Goal: Information Seeking & Learning: Find specific fact

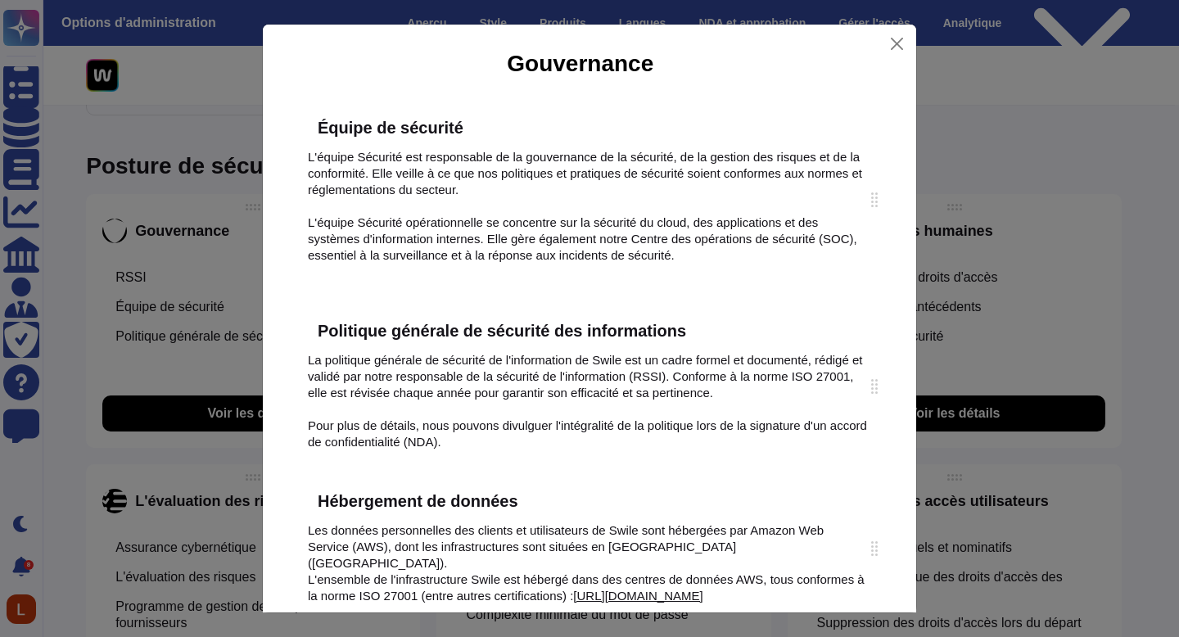
scroll to position [224, 0]
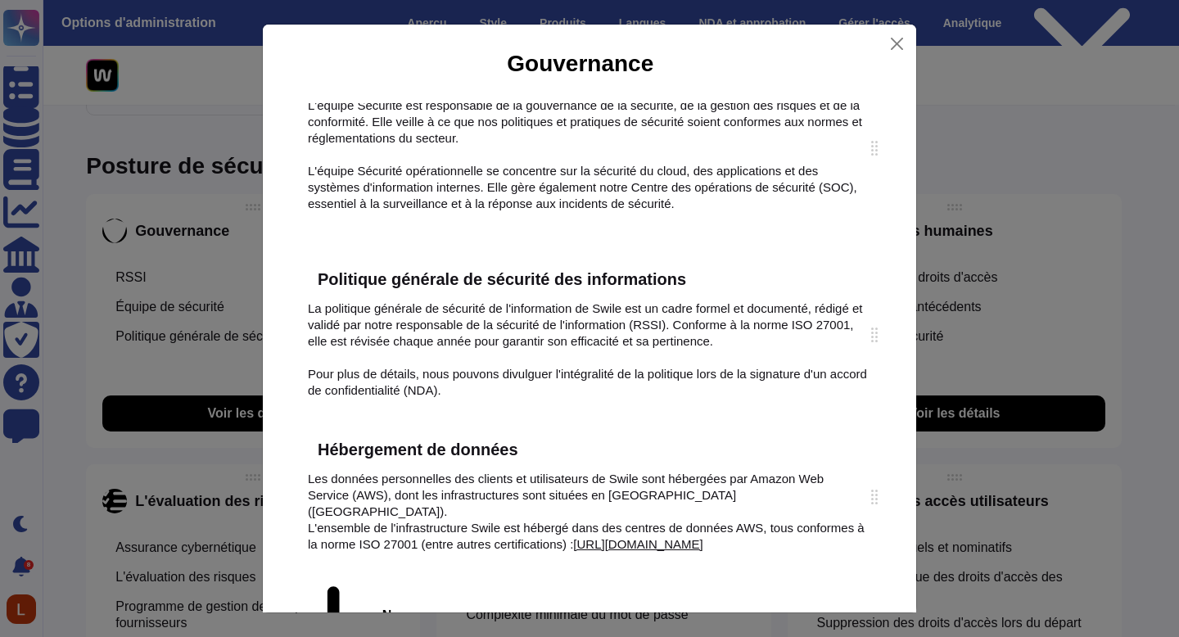
drag, startPoint x: 496, startPoint y: 474, endPoint x: 745, endPoint y: 12, distance: 524.8
click at [0, 0] on div "Gouvernance RSSI Swile a nommé un RSSI mondial pour développer et gérer les con…" at bounding box center [589, 318] width 1179 height 637
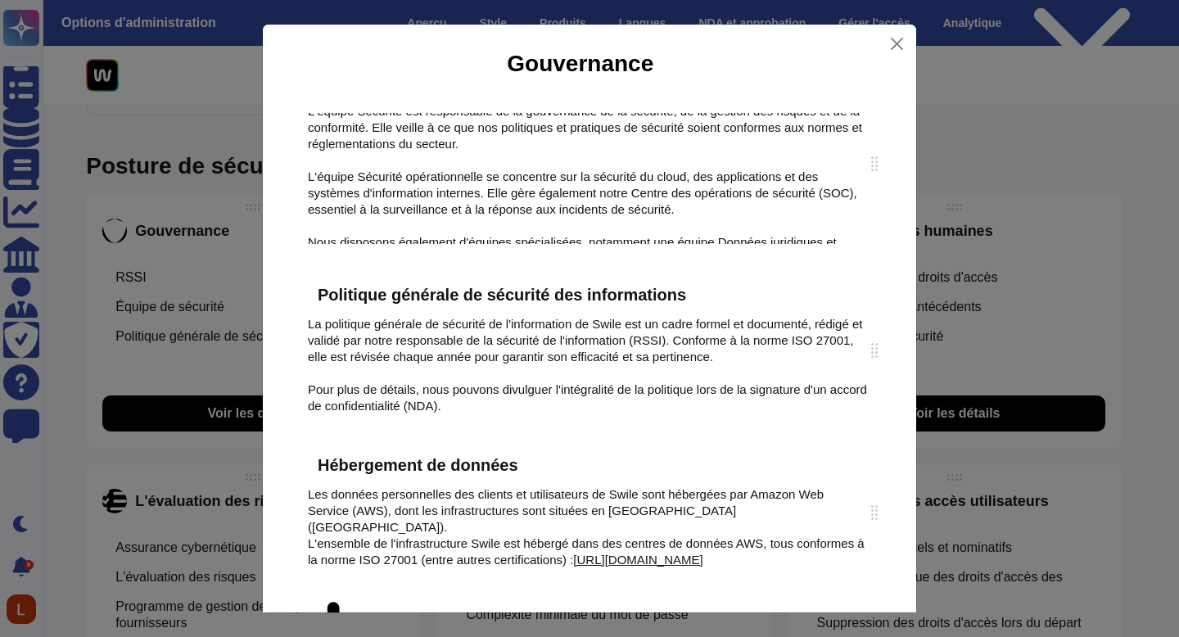
scroll to position [215, 0]
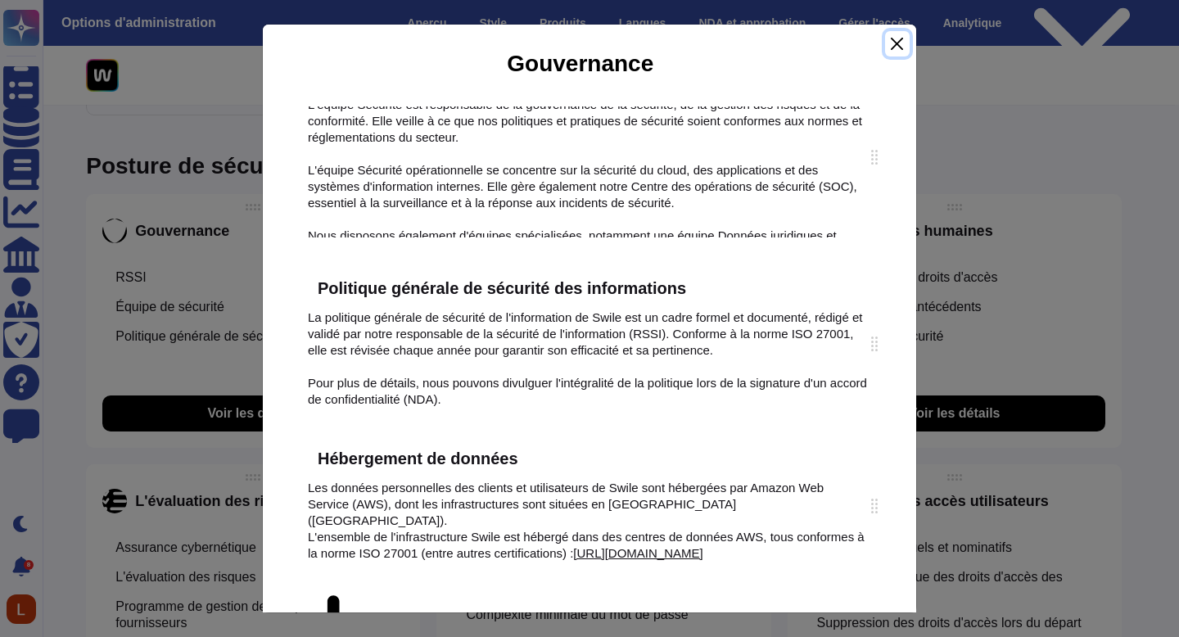
click at [901, 41] on button "Fermer" at bounding box center [897, 43] width 25 height 25
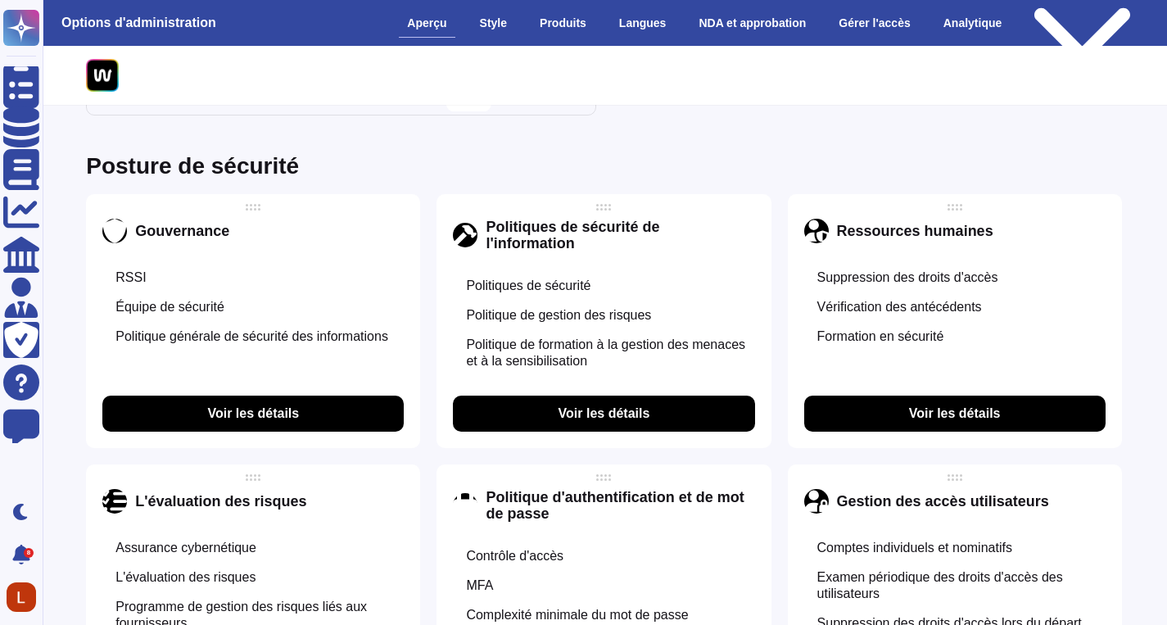
click at [274, 394] on div "Gouvernance RSSI Équipe de sécurité Politique générale de sécurité des informat…" at bounding box center [253, 321] width 334 height 254
click at [296, 403] on button "Voir les détails" at bounding box center [252, 414] width 301 height 36
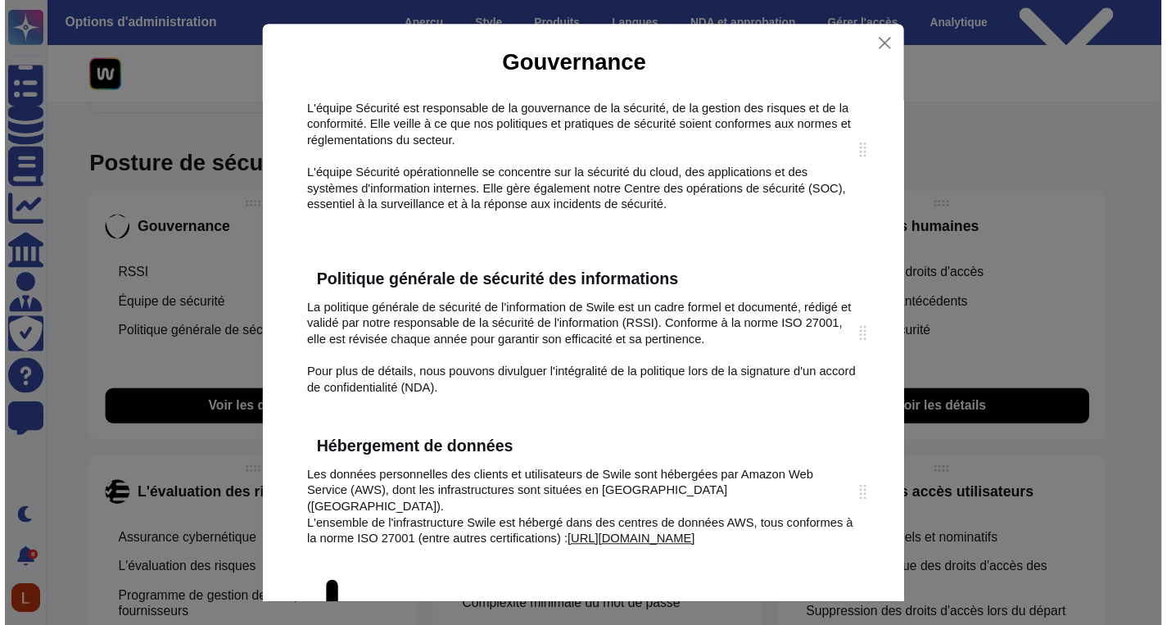
scroll to position [220, 0]
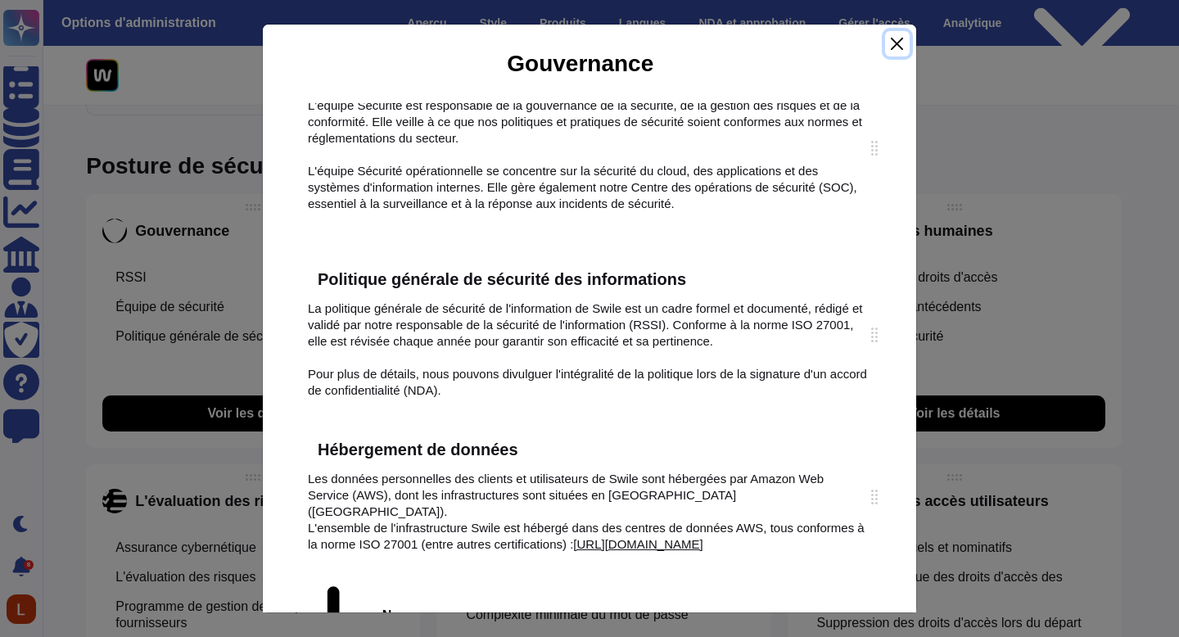
click at [892, 46] on button "Fermer" at bounding box center [897, 43] width 25 height 25
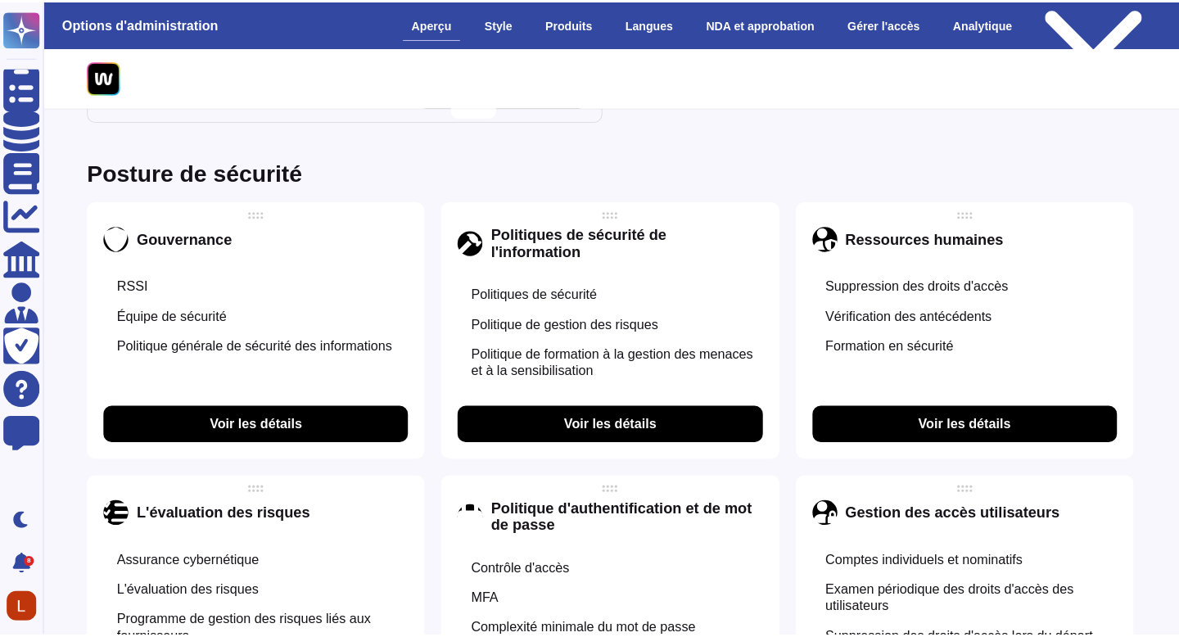
scroll to position [891, 1]
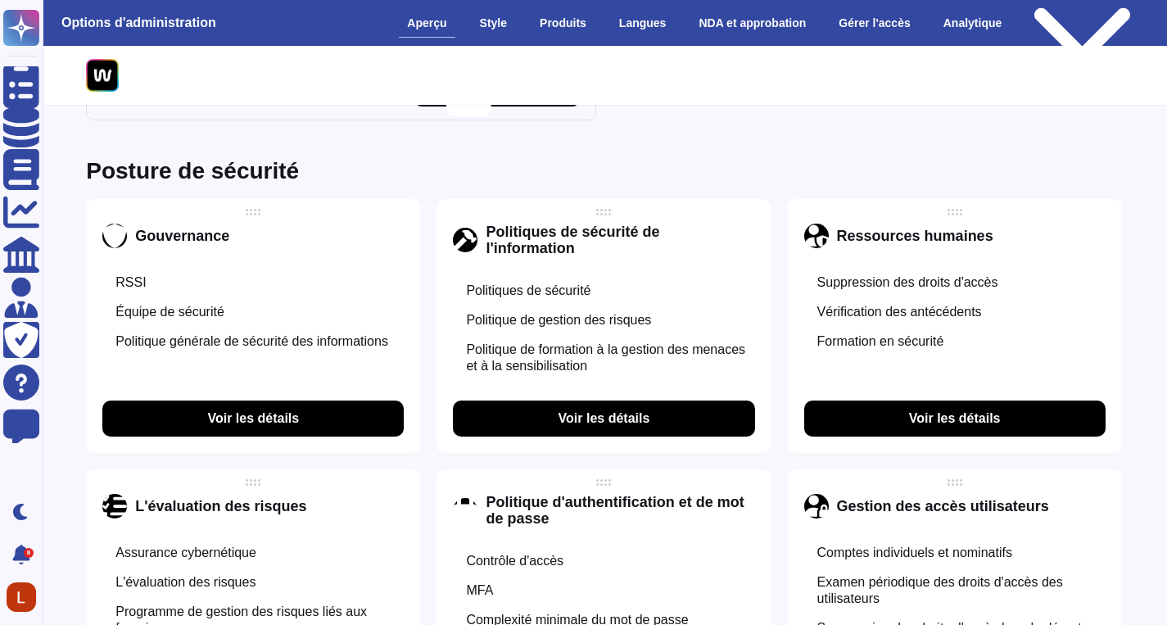
click at [265, 419] on font "Voir les détails" at bounding box center [253, 418] width 92 height 14
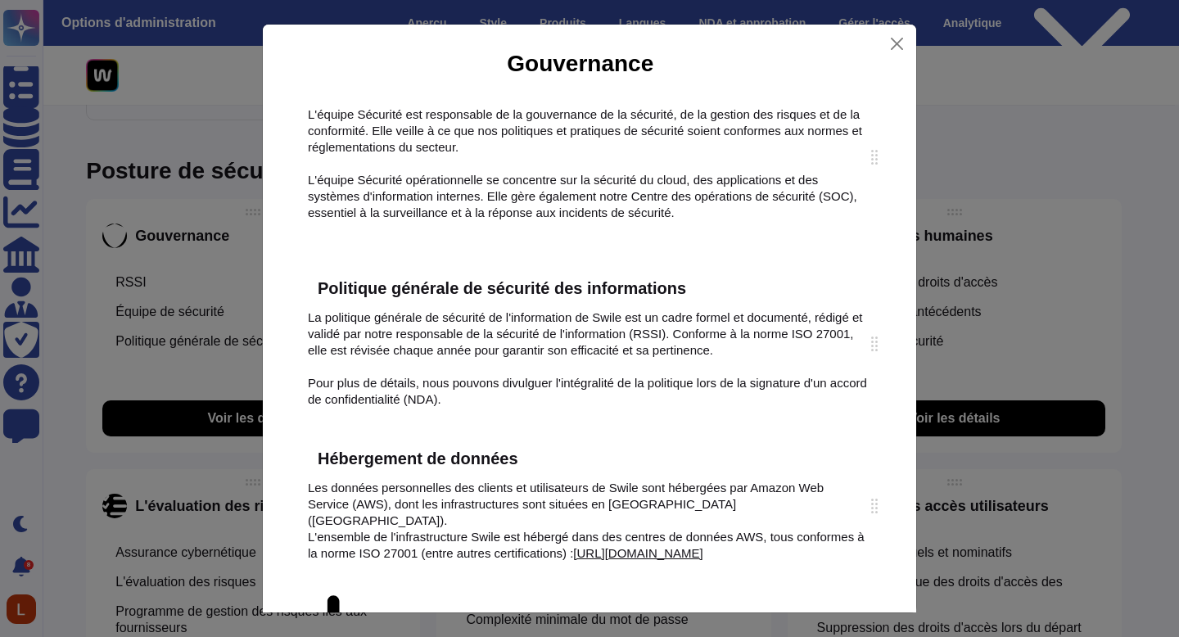
scroll to position [220, 0]
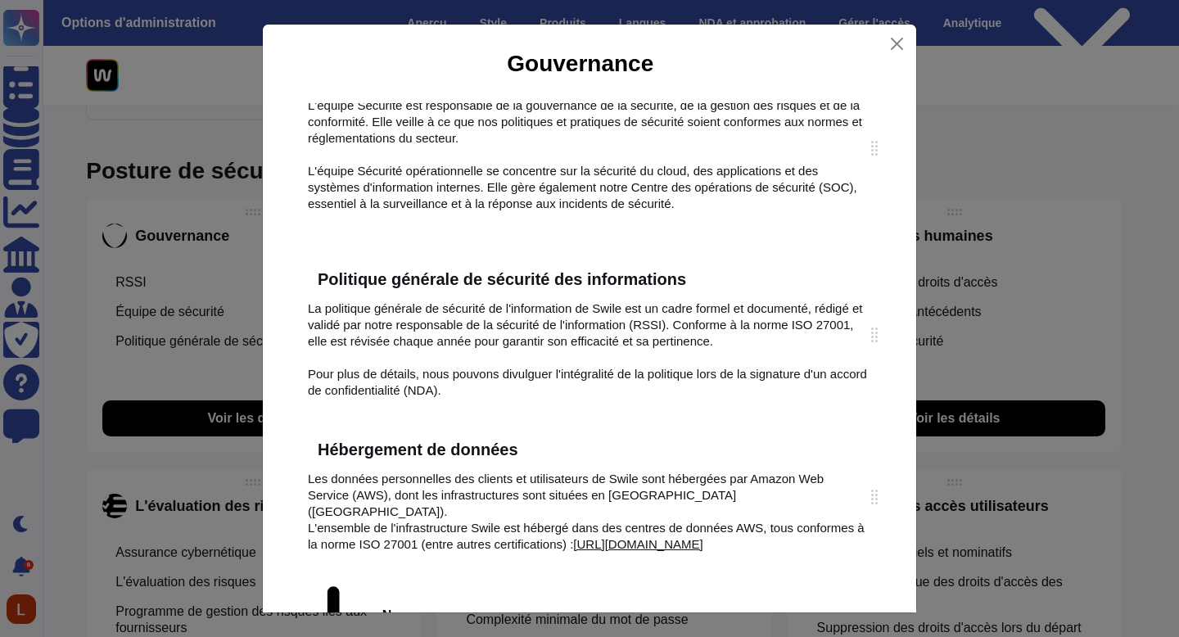
click at [797, 478] on font "Les données personnelles des clients et utilisateurs de Swile sont hébergées pa…" at bounding box center [567, 495] width 519 height 47
click at [872, 500] on div at bounding box center [875, 497] width 7 height 15
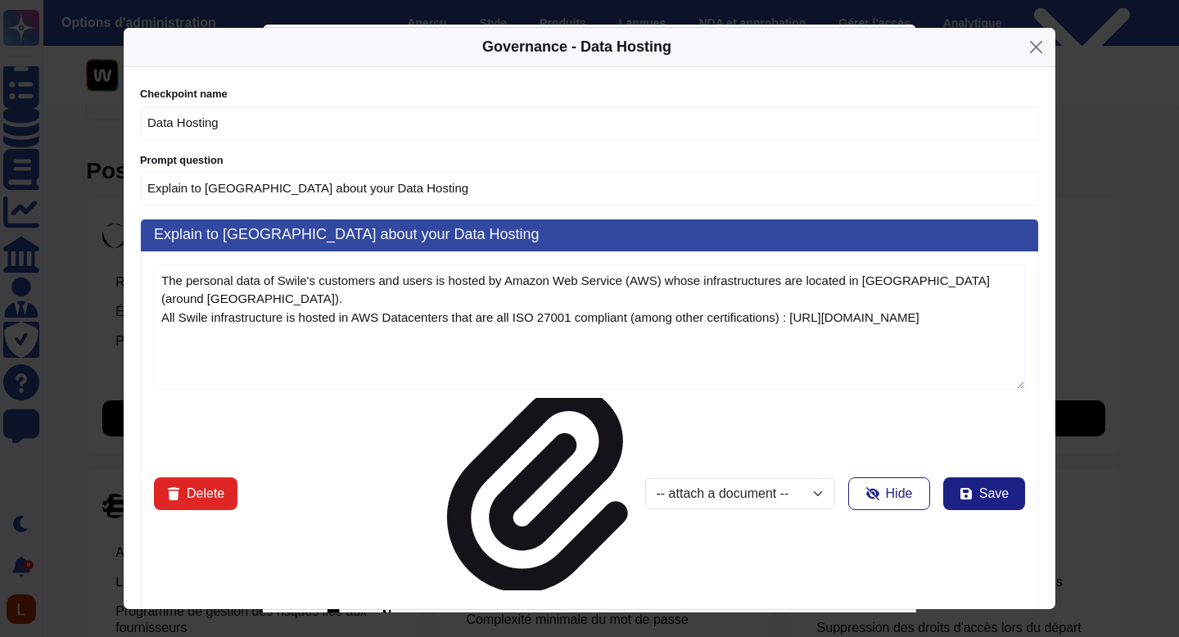
type textarea "The personal data of Swile's customers and users is hosted by Amazon Web Servic…"
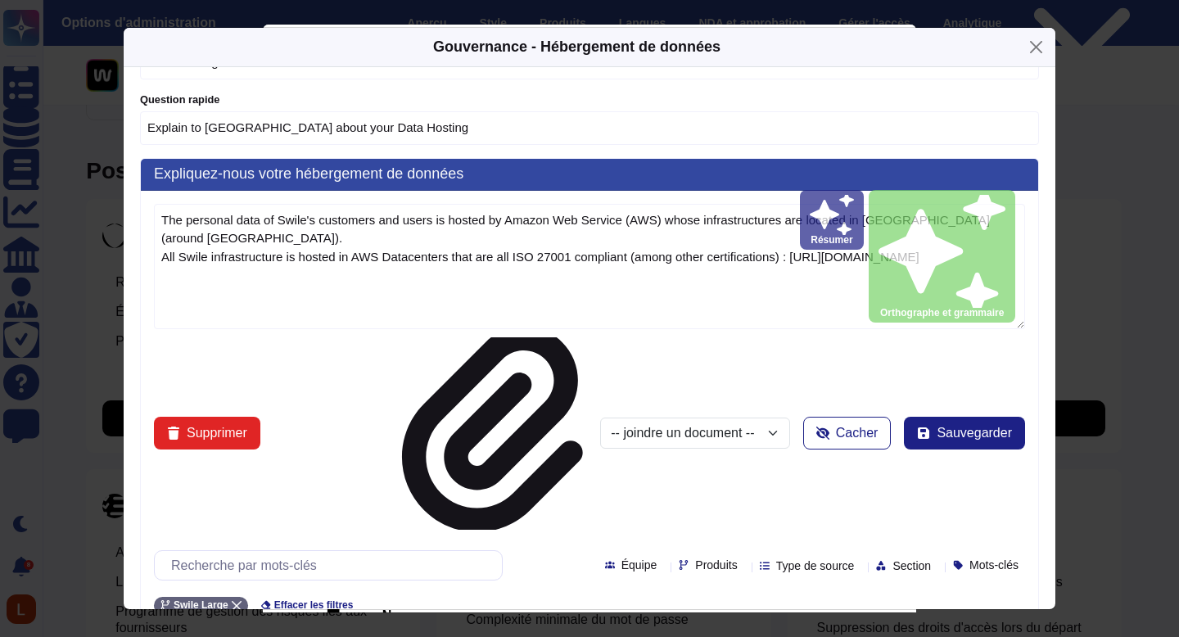
scroll to position [102, 0]
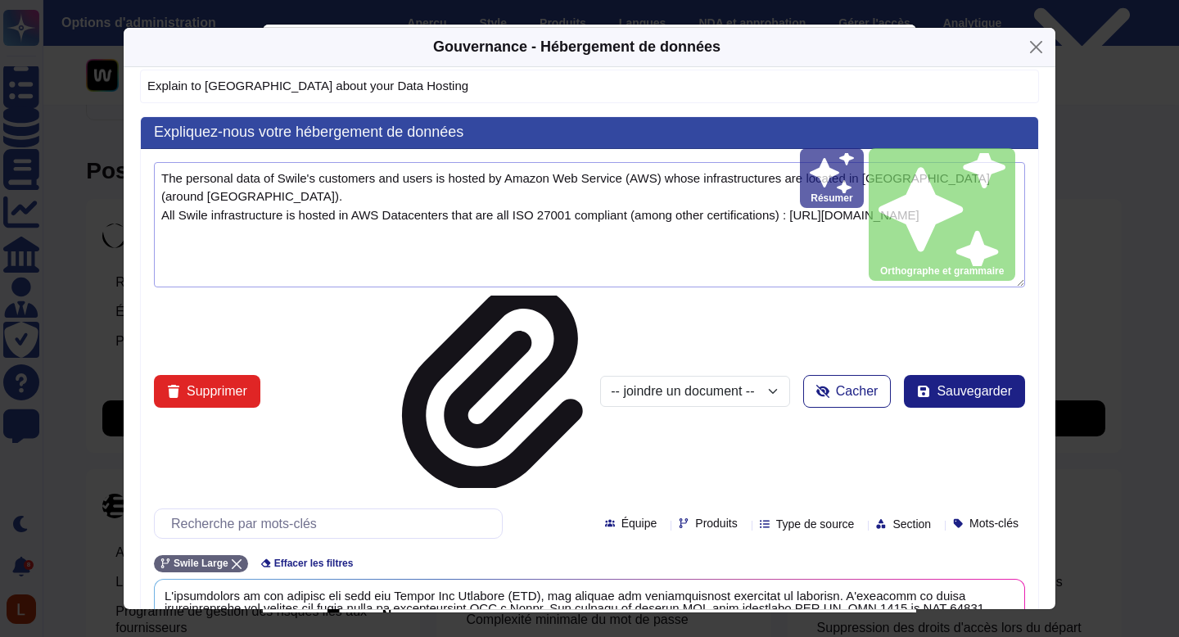
click at [532, 211] on textarea "The personal data of Swile's customers and users is hosted by Amazon Web Servic…" at bounding box center [590, 224] width 872 height 125
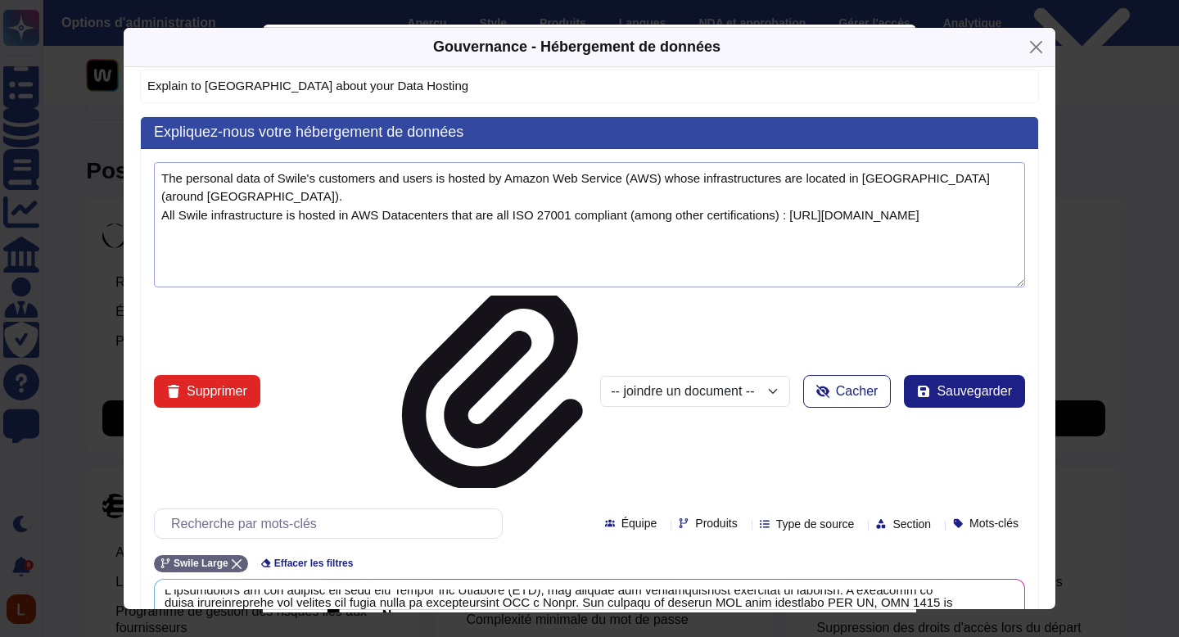
scroll to position [7, 0]
drag, startPoint x: 507, startPoint y: 217, endPoint x: 140, endPoint y: 175, distance: 369.3
click at [140, 175] on div "Expliquez-nous votre hébergement de données The personal data of Swile's custom…" at bounding box center [589, 584] width 899 height 937
click at [1040, 53] on button "Fermer" at bounding box center [1036, 46] width 25 height 25
type input "Explain to us about your"
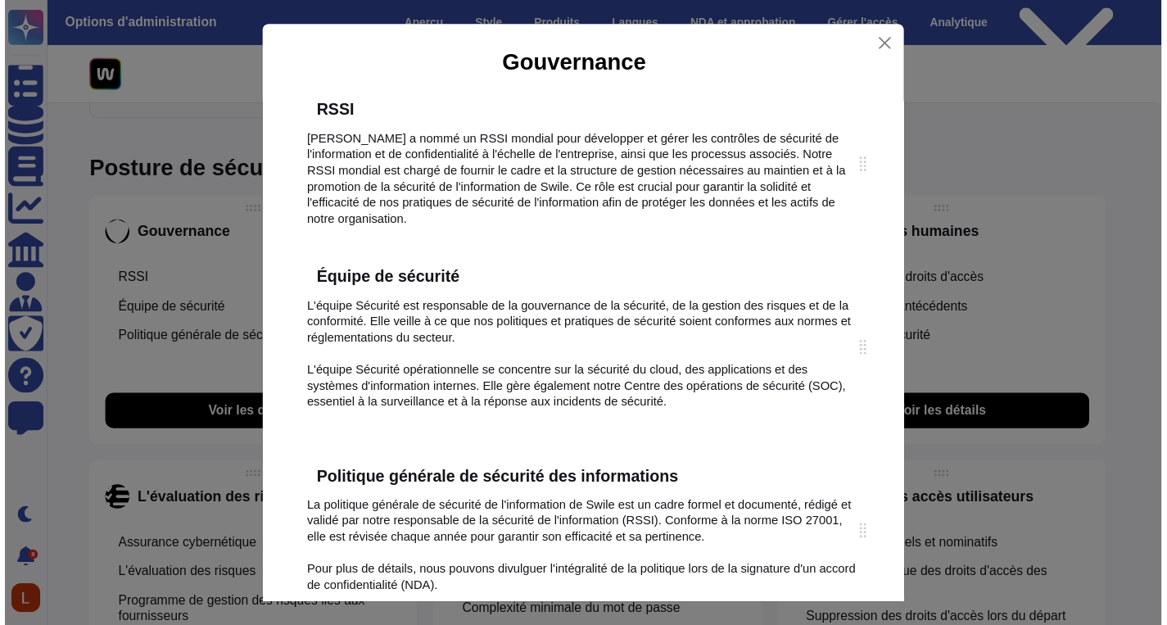
scroll to position [0, 0]
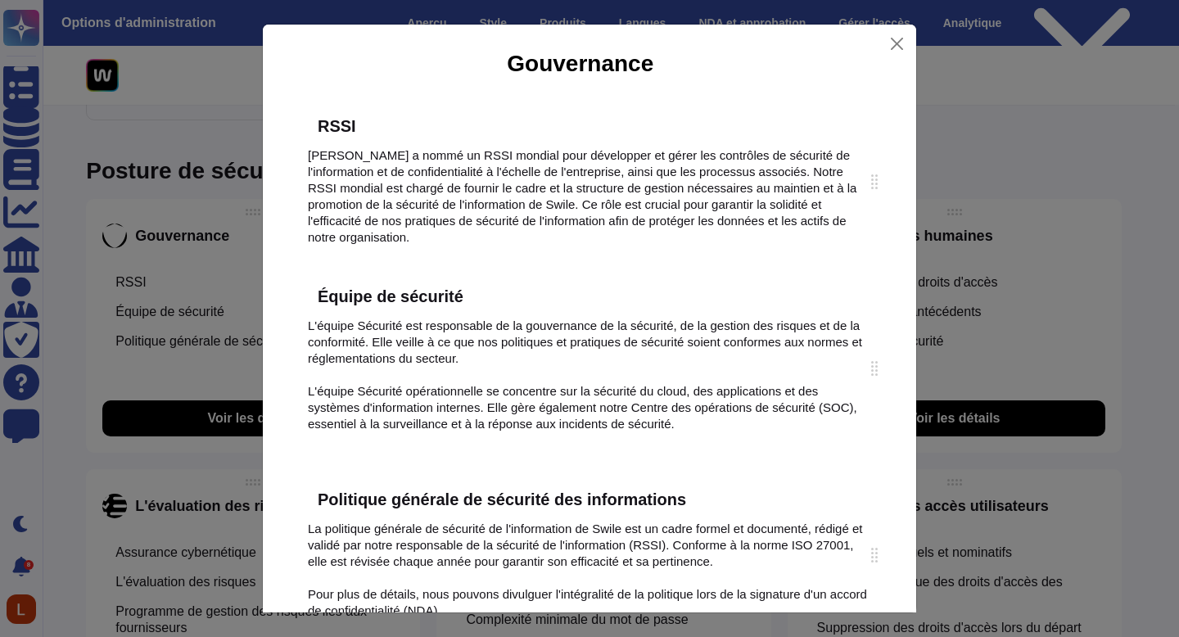
click at [1076, 135] on div "Gouvernance RSSI Swile a nommé un RSSI mondial pour développer et gérer les con…" at bounding box center [589, 318] width 1179 height 637
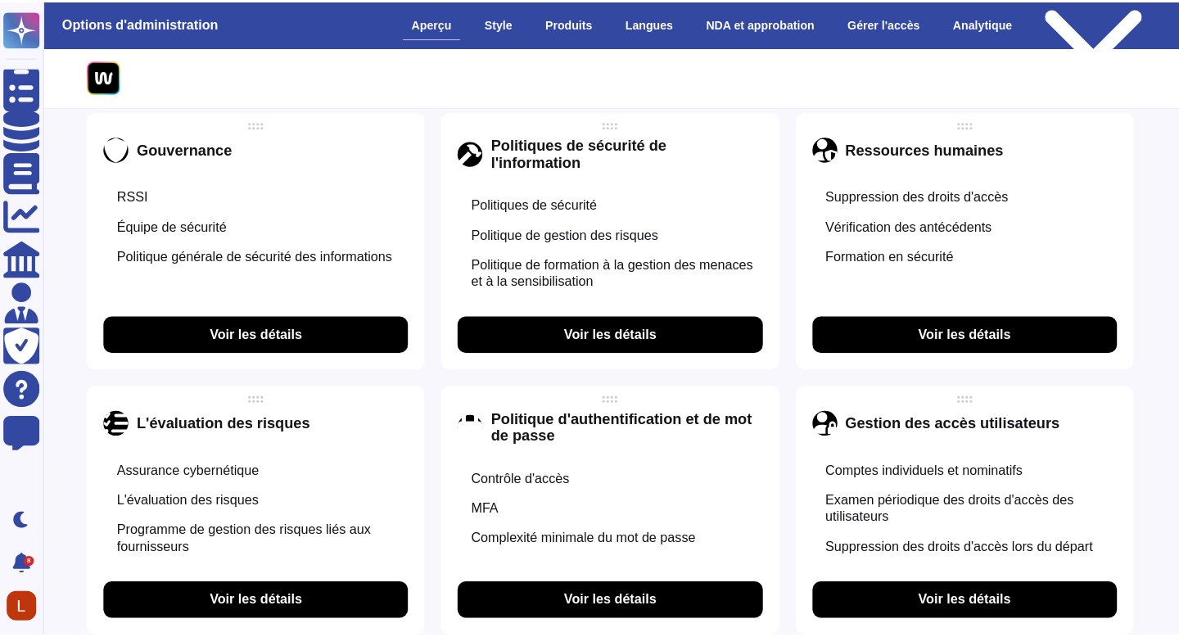
scroll to position [991, 1]
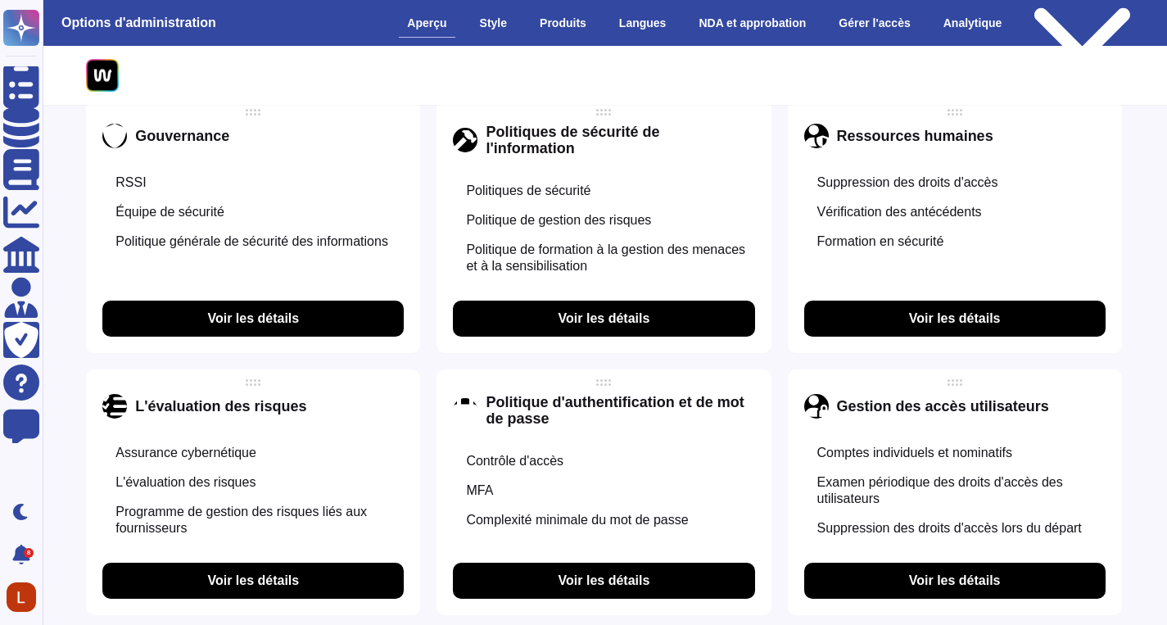
click at [610, 314] on font "Voir les détails" at bounding box center [605, 318] width 92 height 14
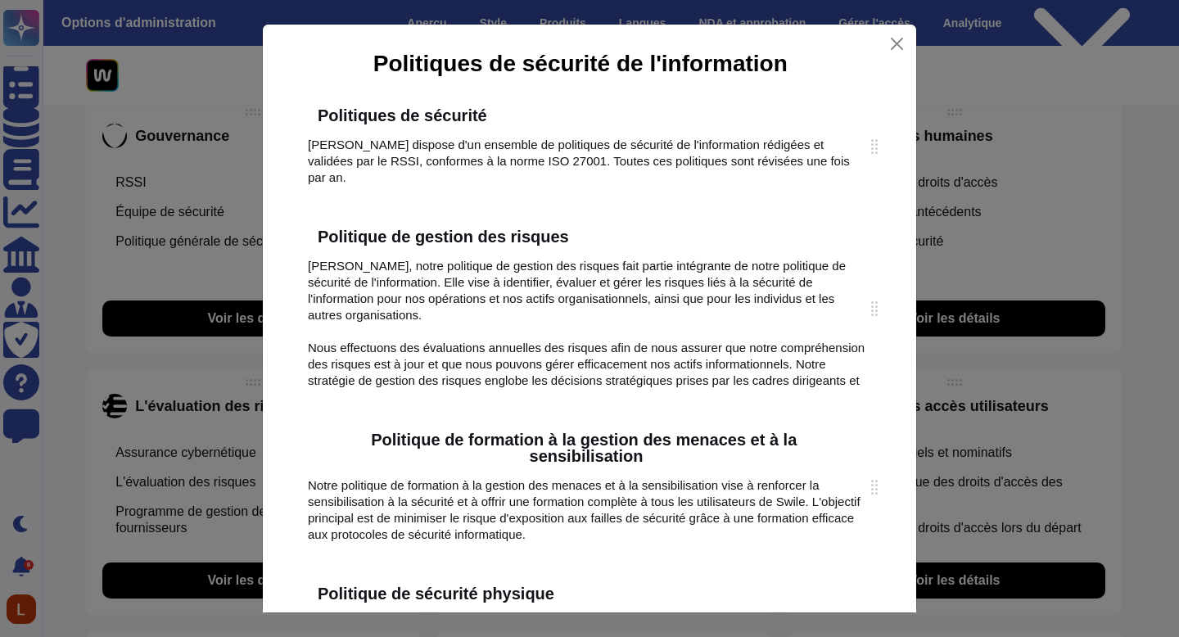
scroll to position [0, 0]
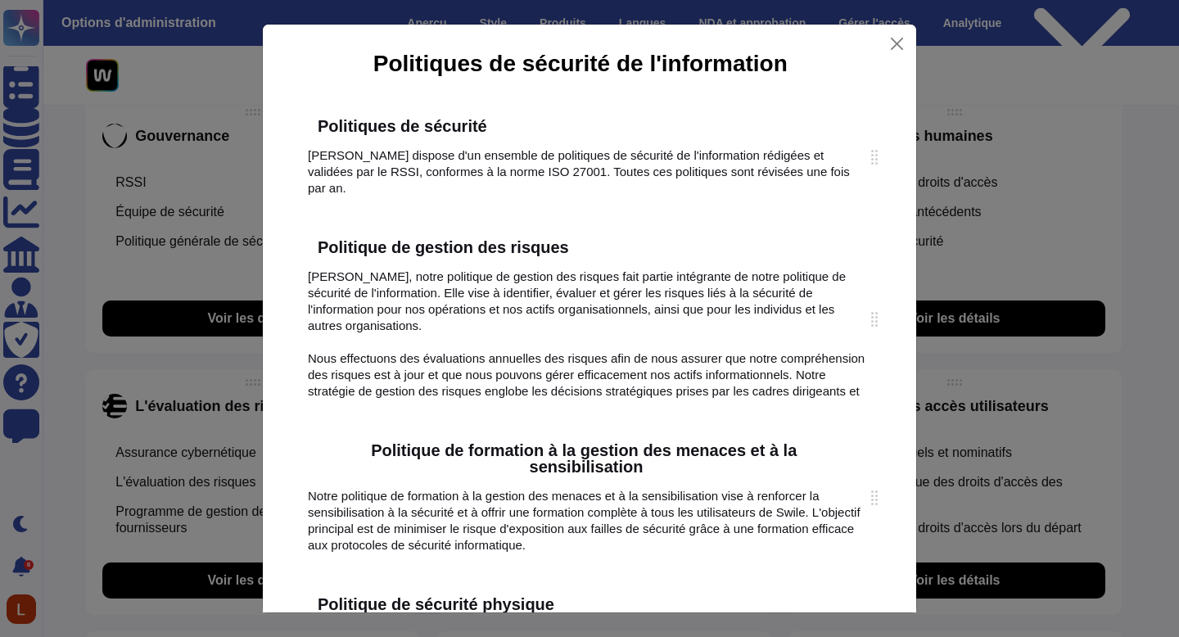
drag, startPoint x: 585, startPoint y: 443, endPoint x: 610, endPoint y: 3, distance: 440.6
click at [0, 0] on div "Politiques de sécurité de l'information Politiques de sécurité Swile dispose d'…" at bounding box center [589, 318] width 1179 height 637
click at [1028, 192] on div "Politiques de sécurité de l'information Politiques de sécurité Swile dispose d'…" at bounding box center [589, 318] width 1179 height 637
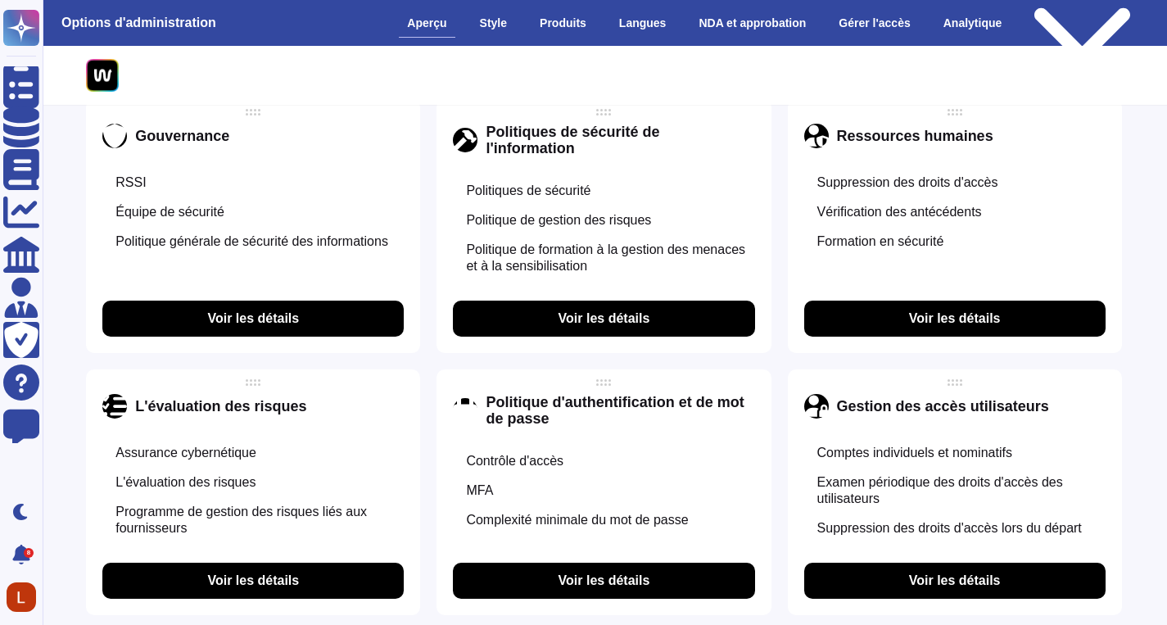
click at [622, 587] on font "Voir les détails" at bounding box center [605, 580] width 92 height 14
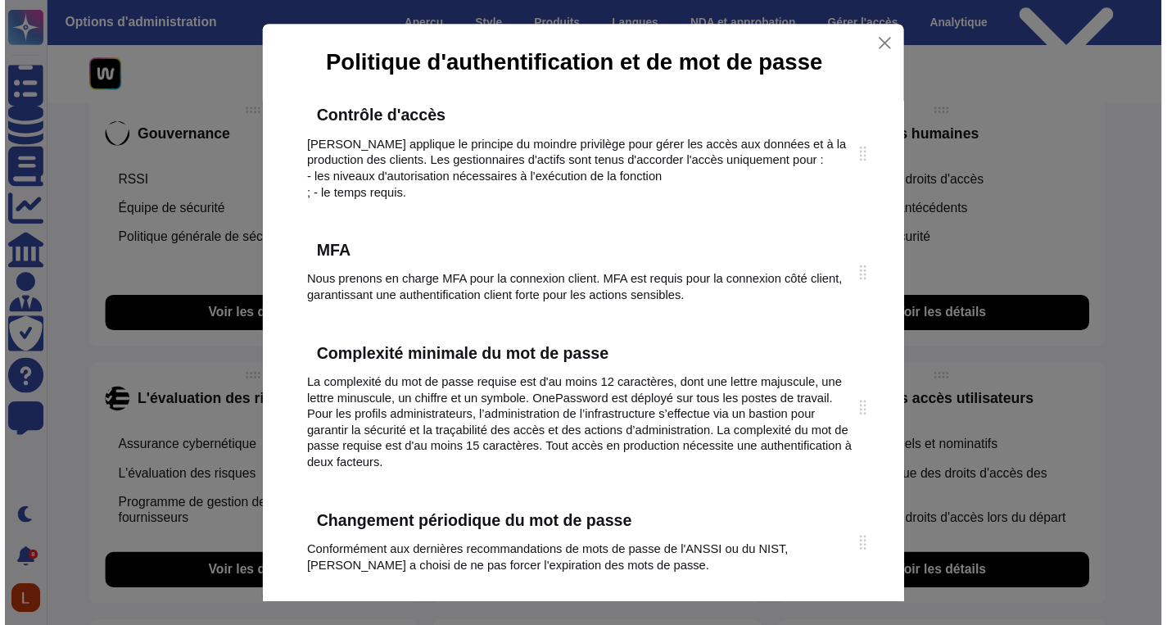
scroll to position [10, 0]
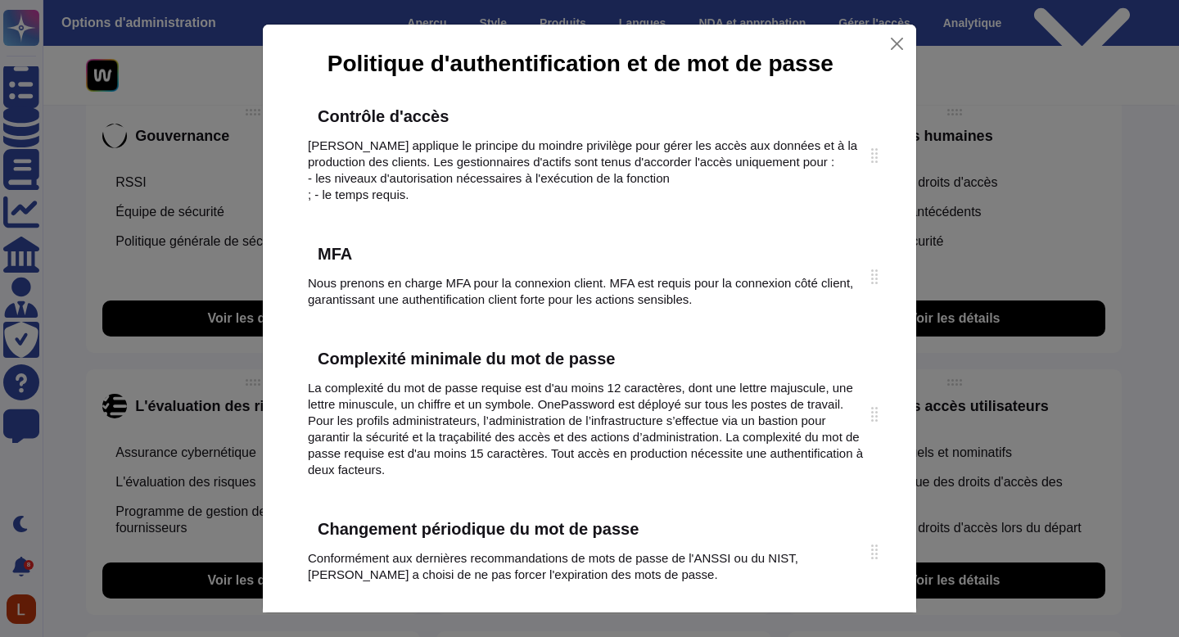
click at [953, 325] on div "Politique d'authentification et de mot de passe Contrôle d'accès Swile applique…" at bounding box center [589, 318] width 1179 height 637
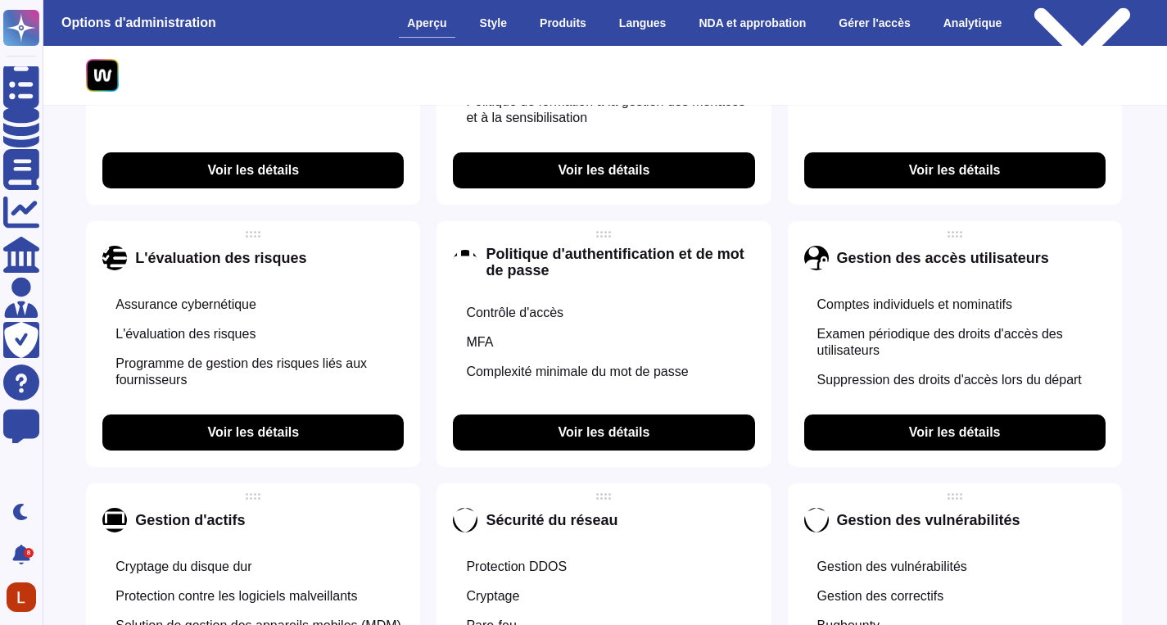
scroll to position [1166, 1]
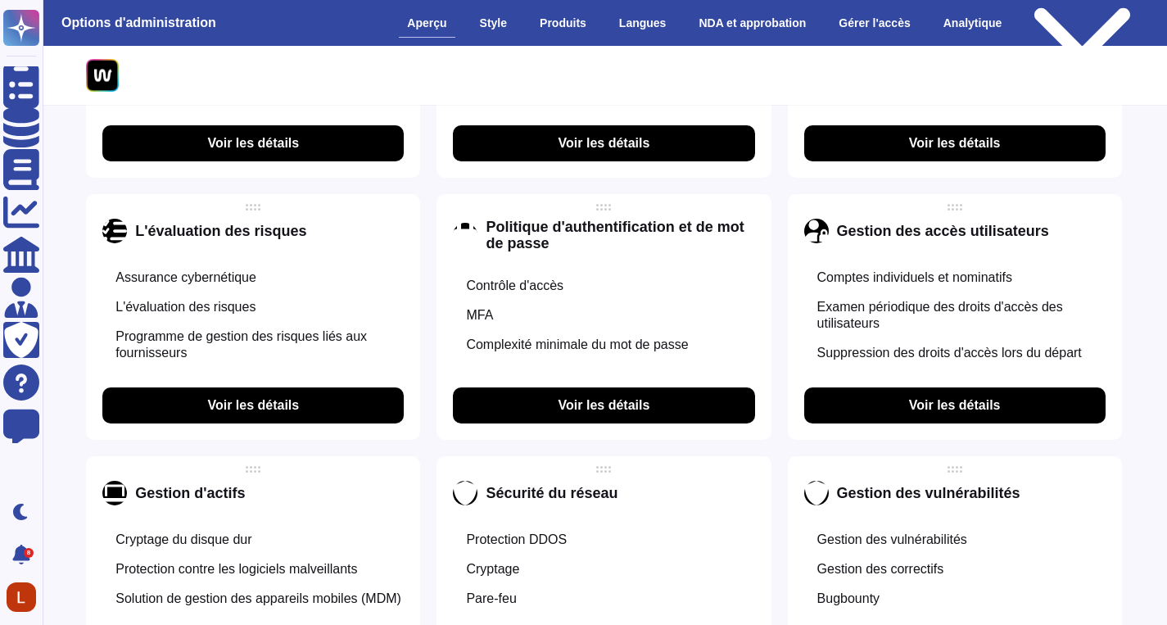
drag, startPoint x: 1179, startPoint y: 274, endPoint x: 1176, endPoint y: 315, distance: 41.0
click at [1166, 315] on html "Questionnaires Base de connaissances Documents Analytique CAIQ / SIG Administra…" at bounding box center [582, 611] width 1167 height 3555
click at [1048, 229] on div "Gestion des accès utilisateurs" at bounding box center [954, 231] width 301 height 25
click at [969, 412] on font "Voir les détails" at bounding box center [955, 405] width 92 height 14
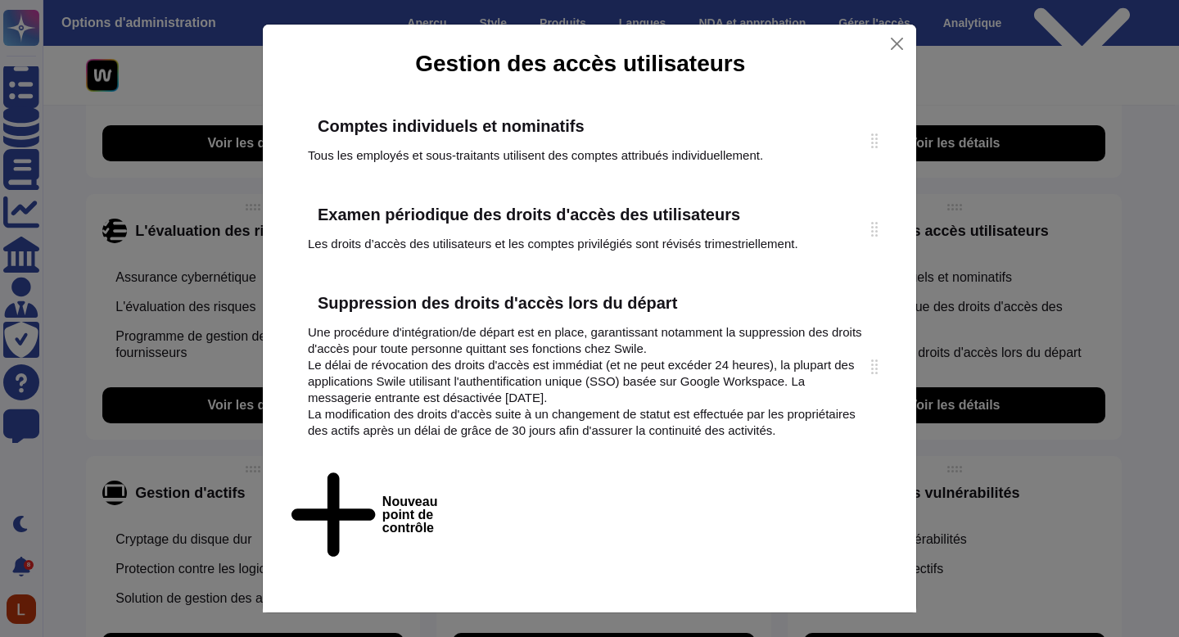
click at [988, 297] on div "Gestion des accès utilisateurs Comptes individuels et nominatifs Tous les emplo…" at bounding box center [589, 318] width 1179 height 637
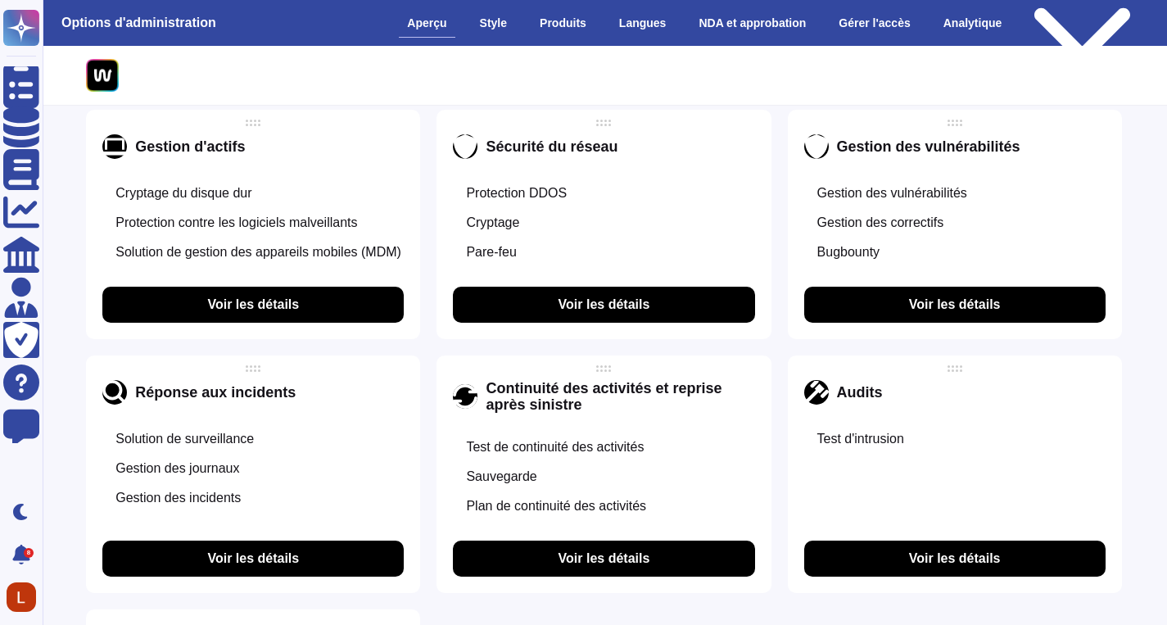
scroll to position [1514, 1]
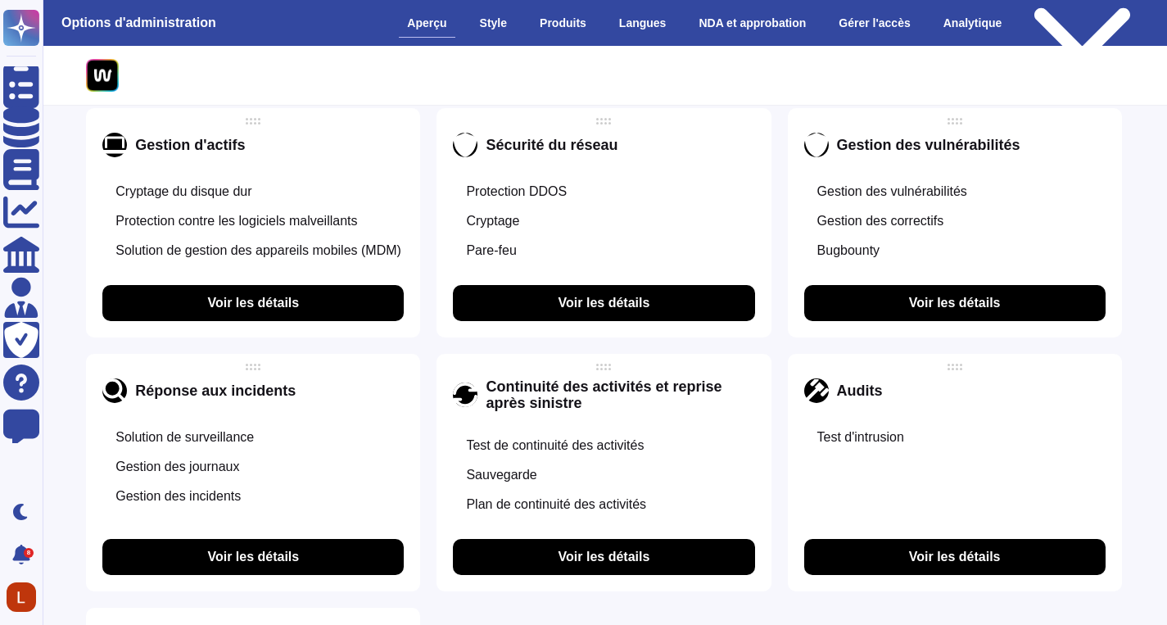
click at [962, 310] on font "Voir les détails" at bounding box center [955, 303] width 92 height 14
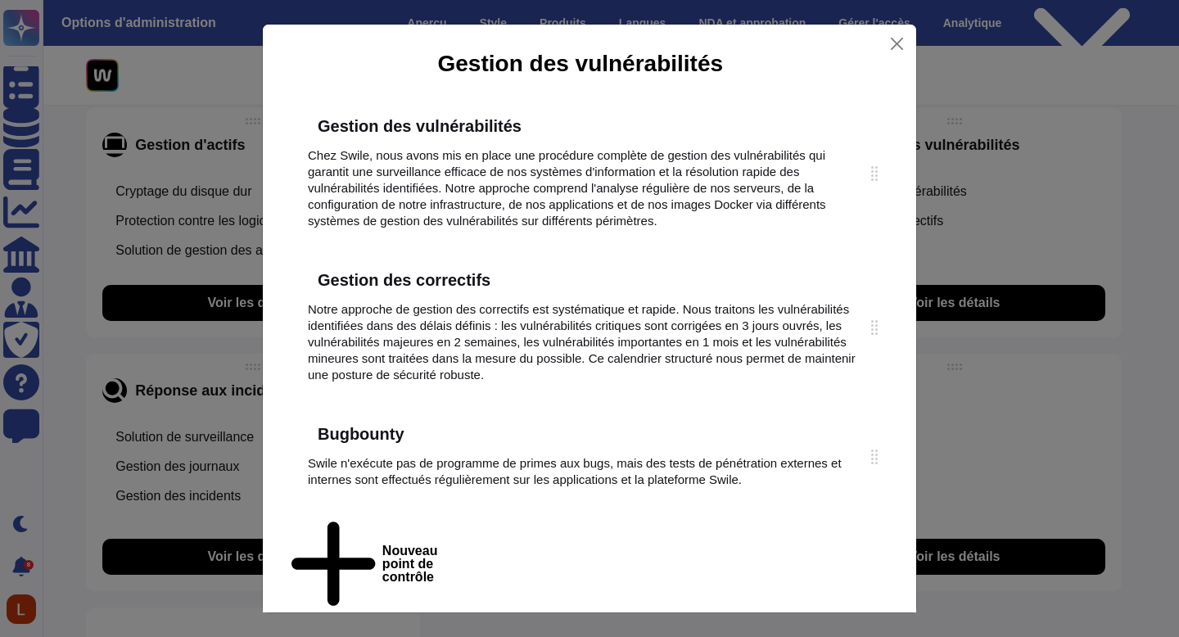
click at [1165, 279] on div "Gestion des vulnérabilités Gestion des vulnérabilités Chez Swile, nous avons mi…" at bounding box center [589, 318] width 1179 height 637
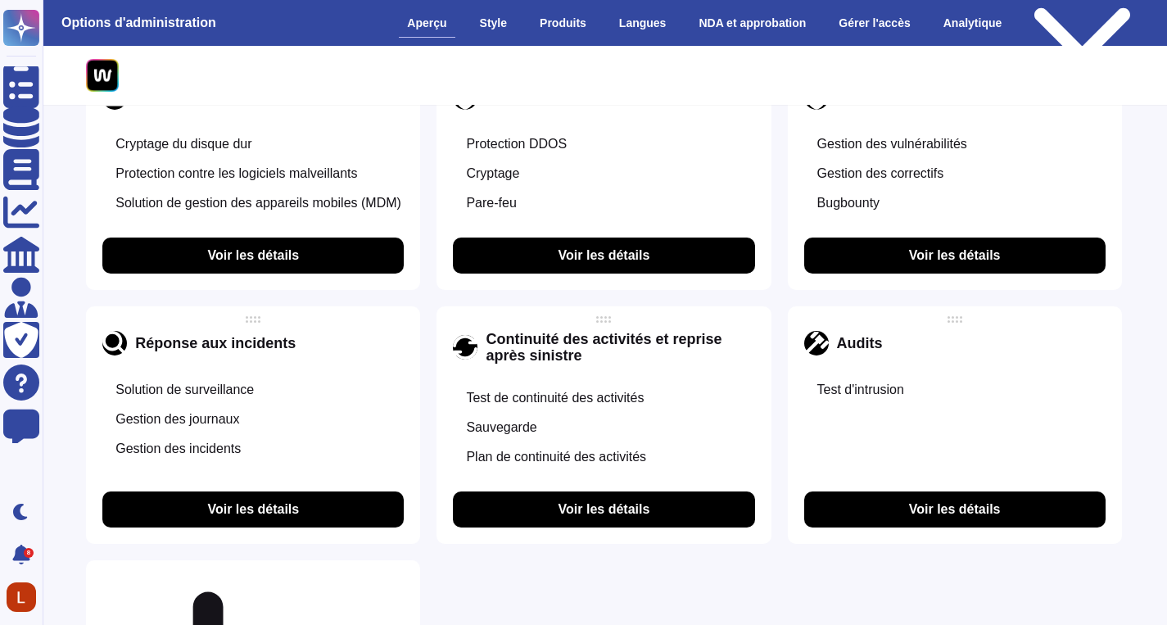
scroll to position [1553, 1]
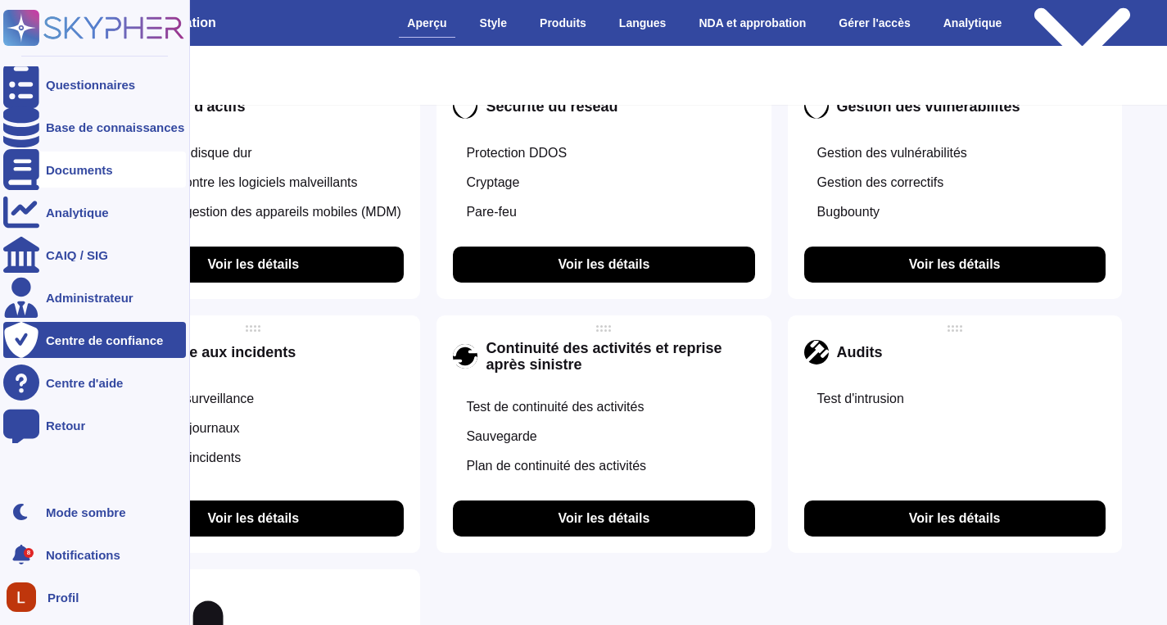
click at [60, 174] on font "Documents" at bounding box center [79, 170] width 67 height 14
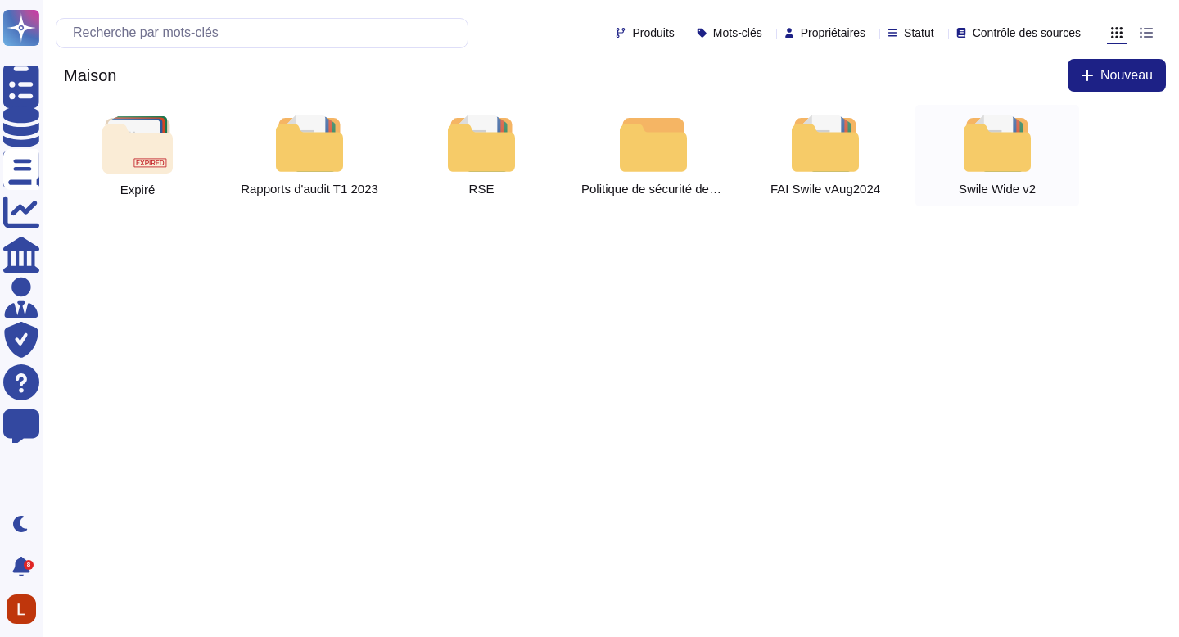
click at [1003, 127] on div at bounding box center [998, 143] width 72 height 57
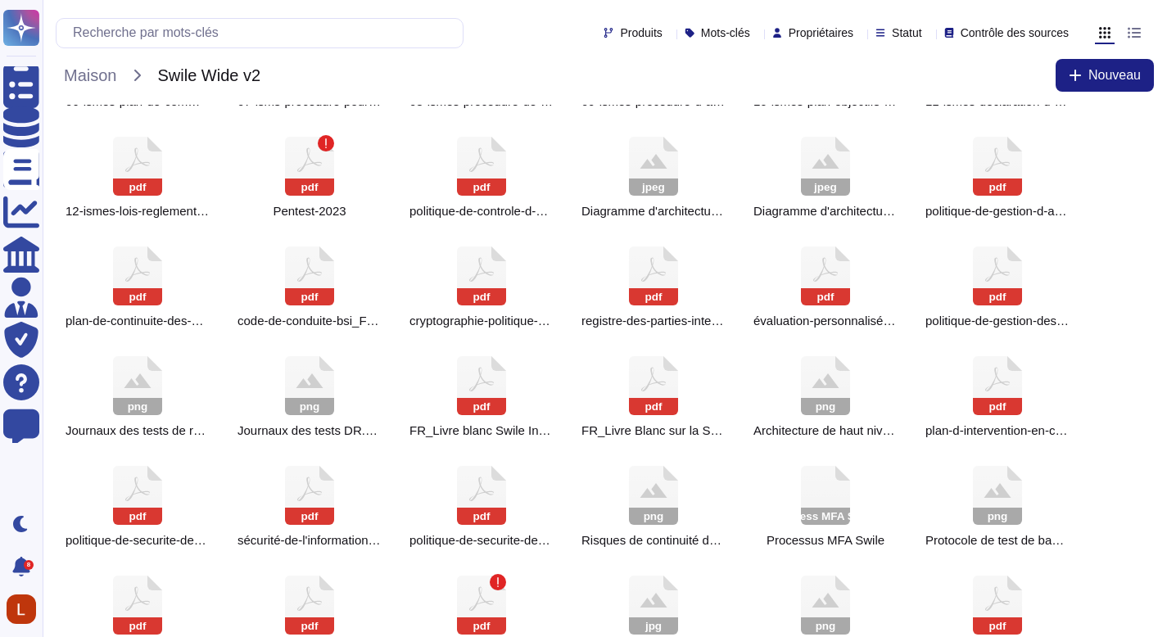
scroll to position [241, 0]
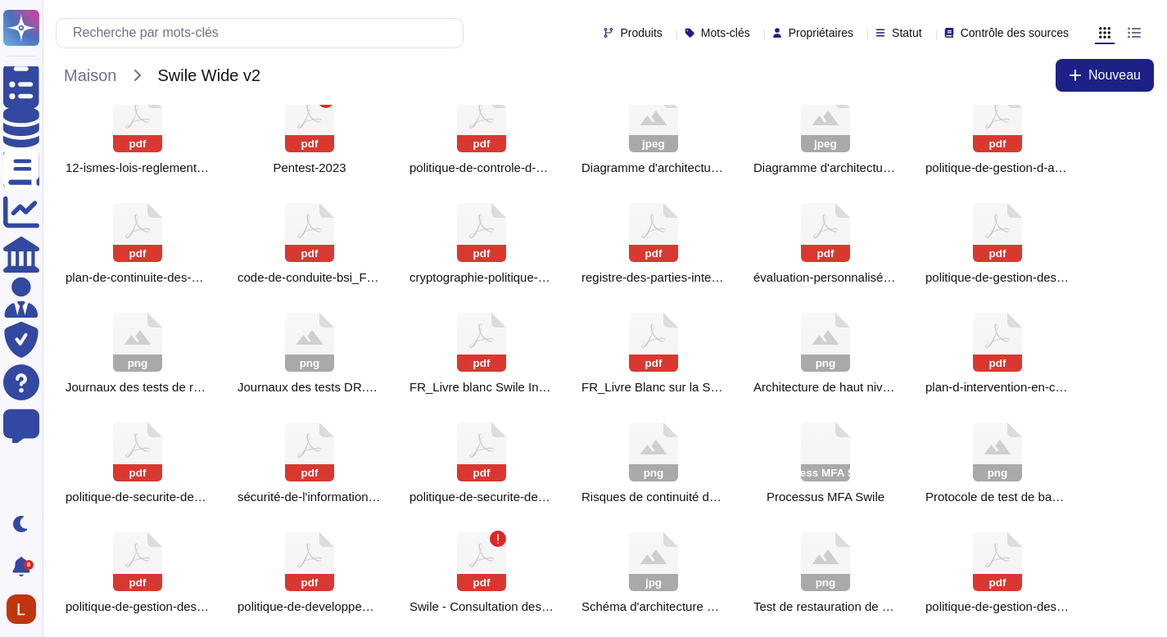
drag, startPoint x: 1179, startPoint y: 163, endPoint x: 1176, endPoint y: 352, distance: 189.2
click at [1167, 352] on html "Questionnaires Base de connaissances Documents Analytique CAIQ / SIG Administra…" at bounding box center [583, 198] width 1167 height 878
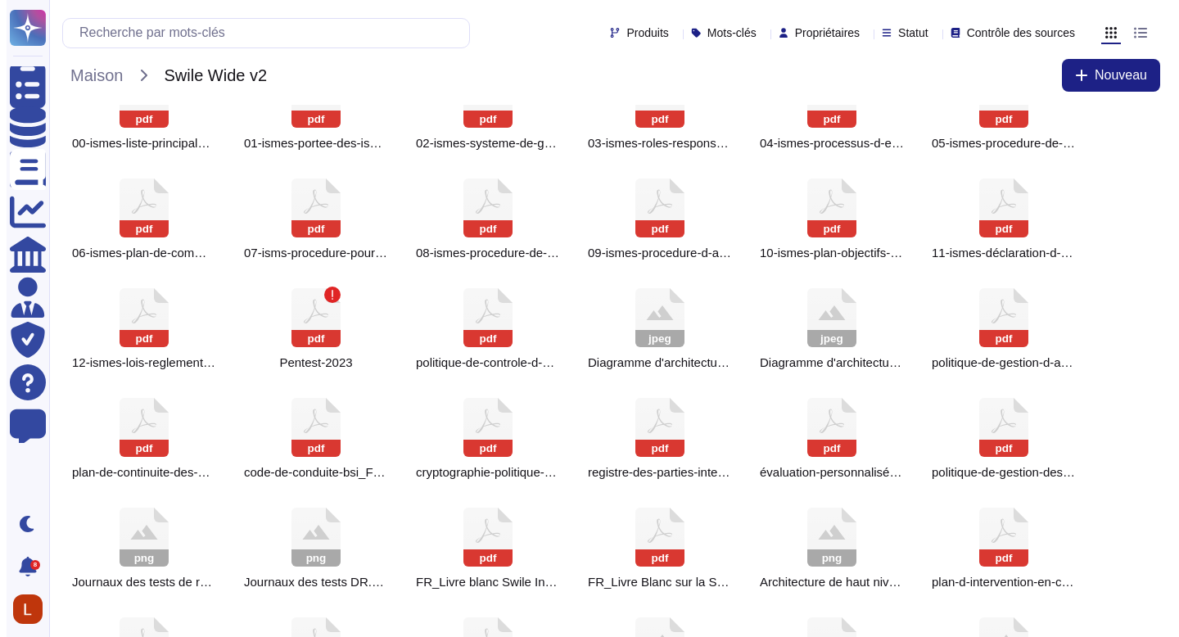
scroll to position [0, 0]
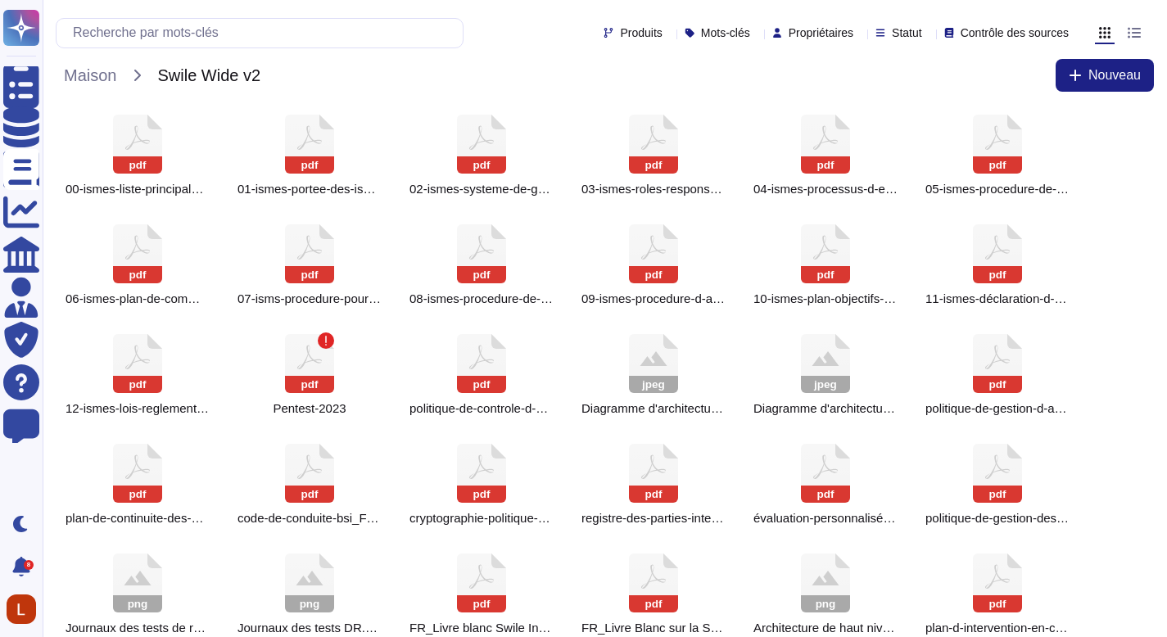
drag, startPoint x: 1179, startPoint y: 350, endPoint x: 1179, endPoint y: 152, distance: 197.4
click at [1167, 152] on html "Questionnaires Base de connaissances Documents Analytique CAIQ / SIG Administra…" at bounding box center [583, 439] width 1167 height 878
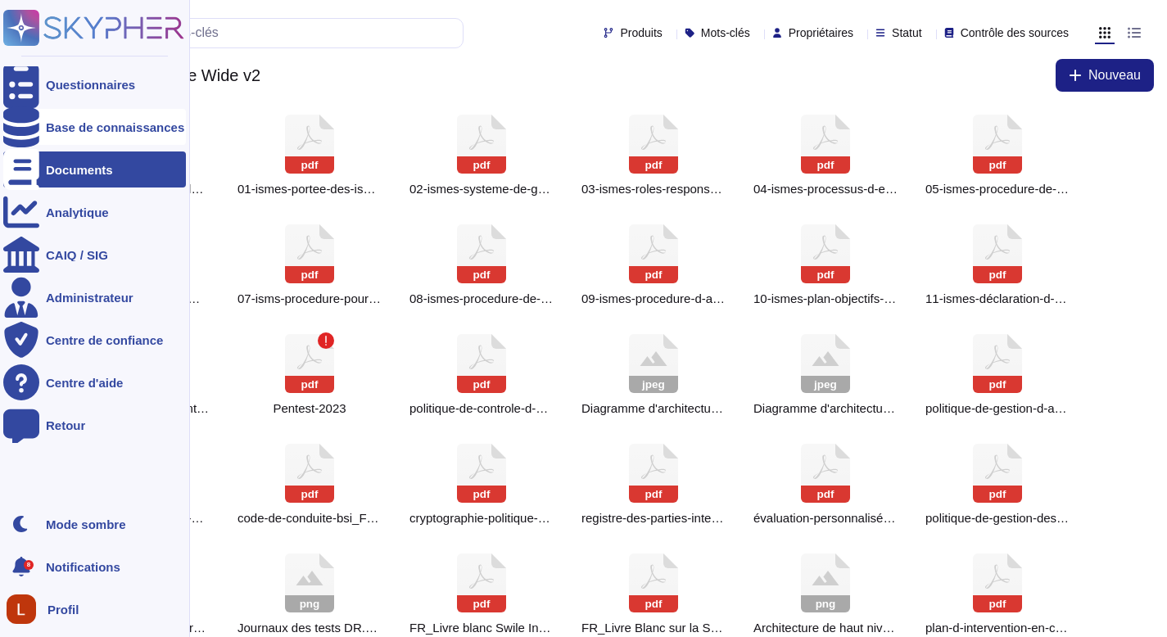
click at [85, 132] on font "Base de connaissances" at bounding box center [115, 127] width 138 height 14
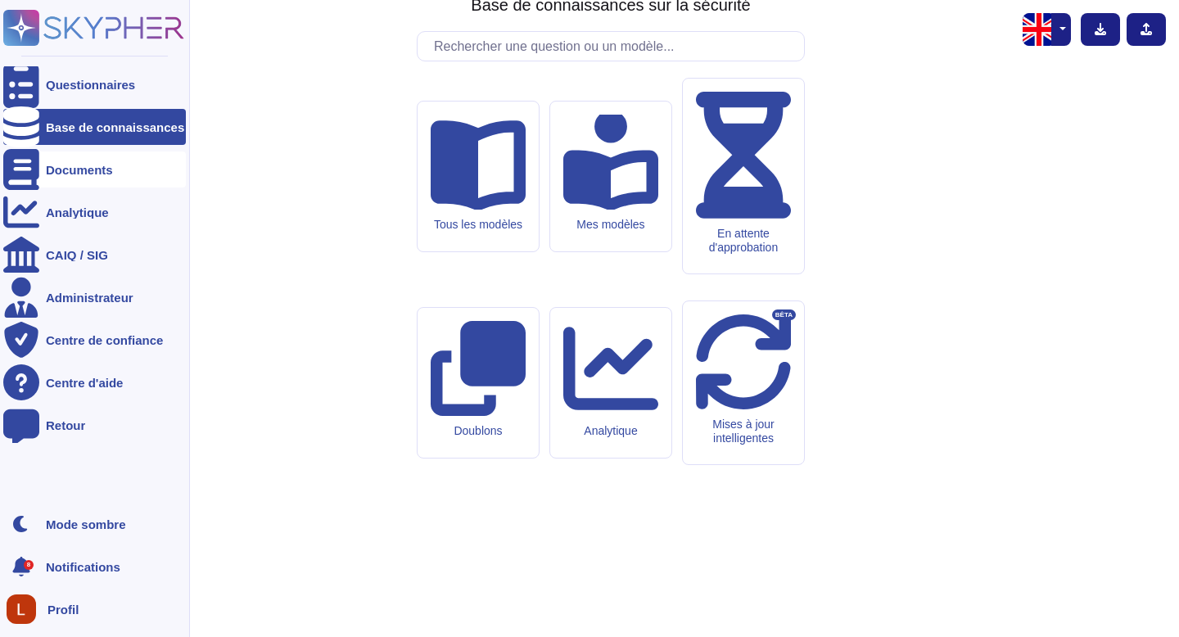
click at [78, 157] on div "Documents" at bounding box center [94, 170] width 183 height 36
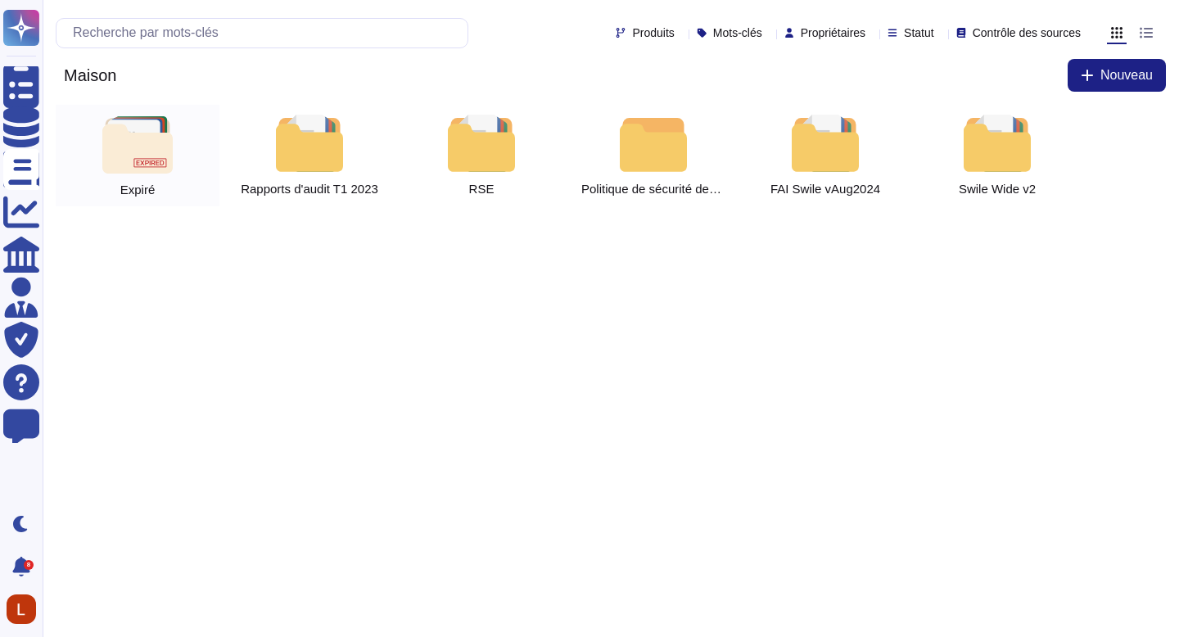
click at [148, 147] on img at bounding box center [137, 144] width 70 height 57
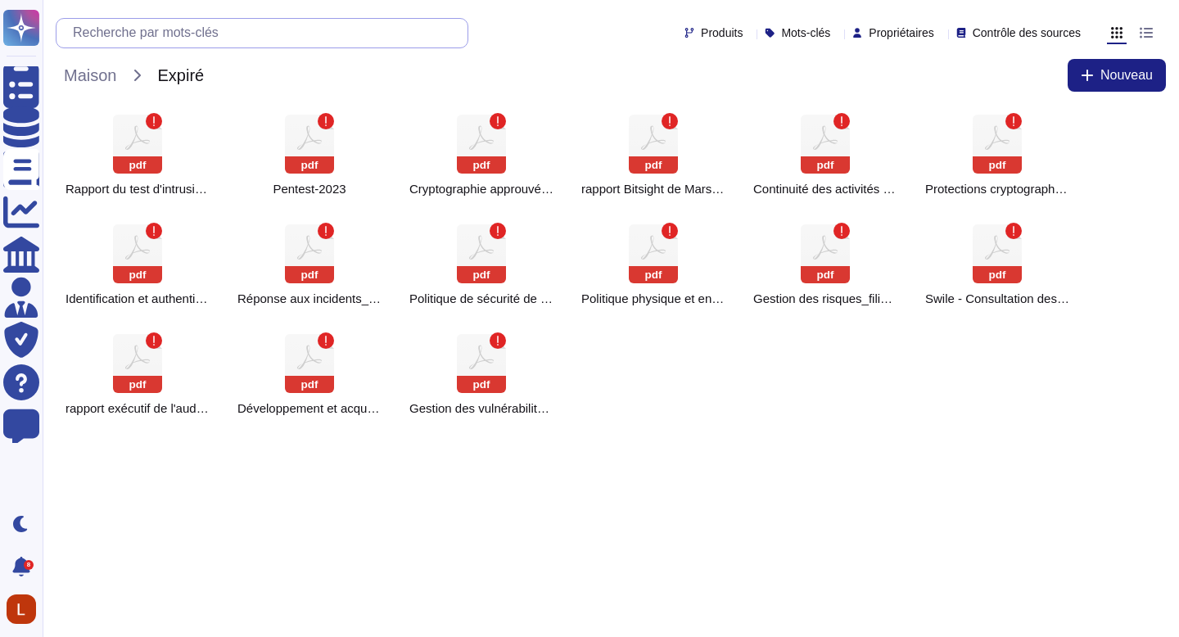
click at [146, 38] on input "text" at bounding box center [266, 33] width 403 height 29
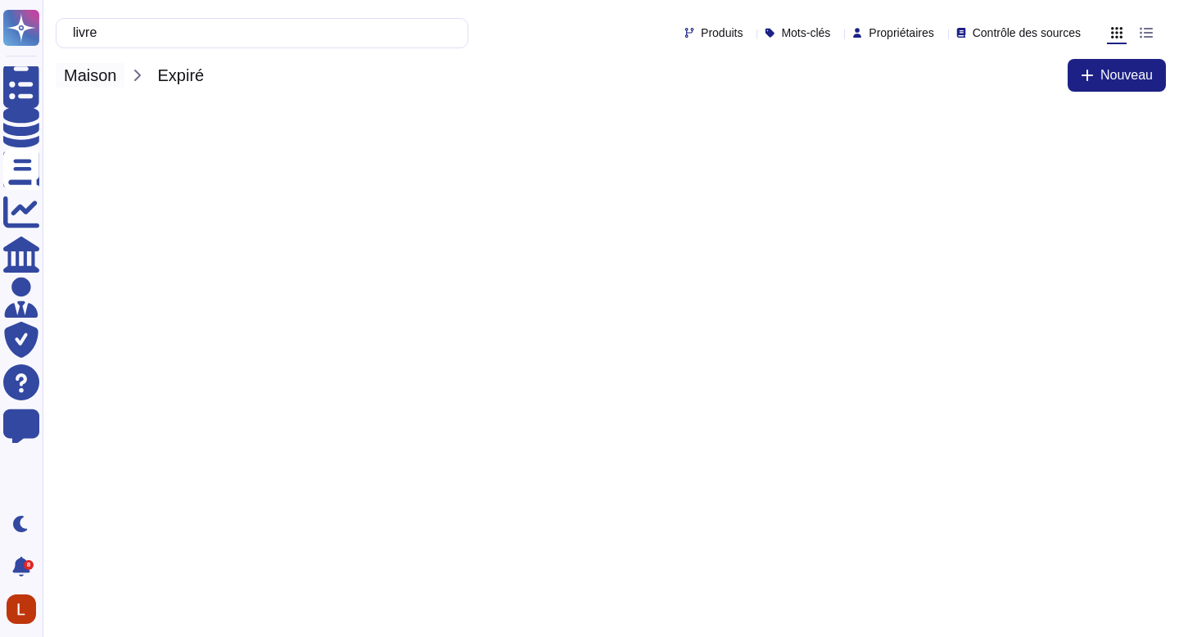
type input "livre"
click at [89, 70] on font "Maison" at bounding box center [90, 75] width 52 height 18
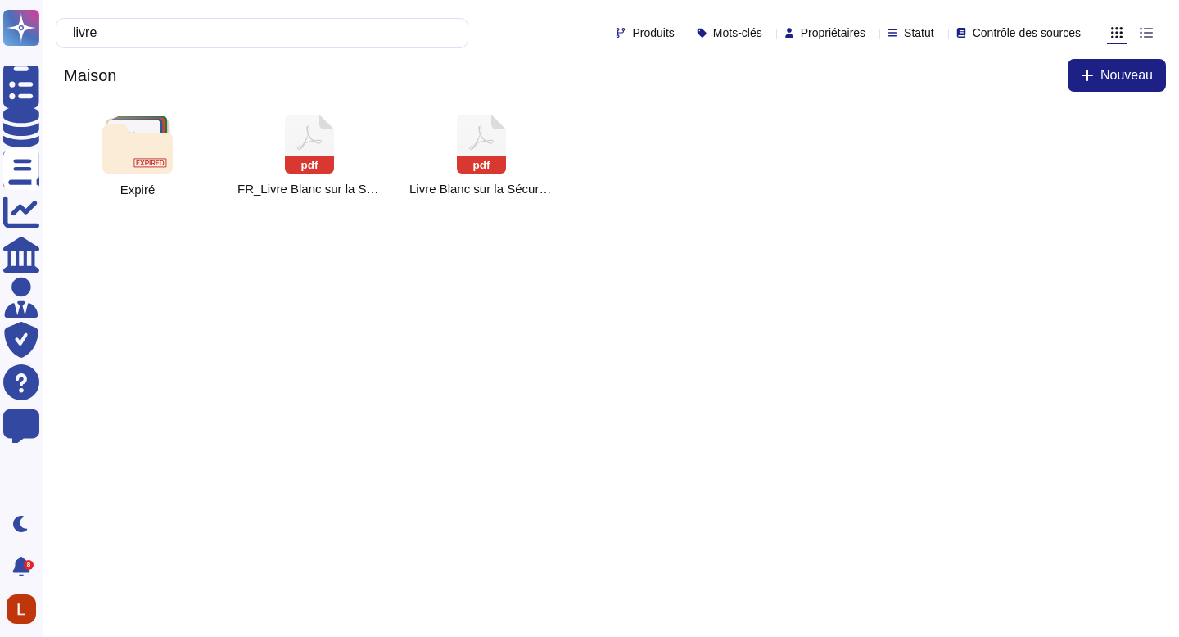
click at [52, 75] on div "livre Produits Mots-clés Propriétaires Statut Contrôle des sources Maison Nouve…" at bounding box center [611, 52] width 1137 height 105
click at [303, 127] on icon at bounding box center [309, 144] width 49 height 59
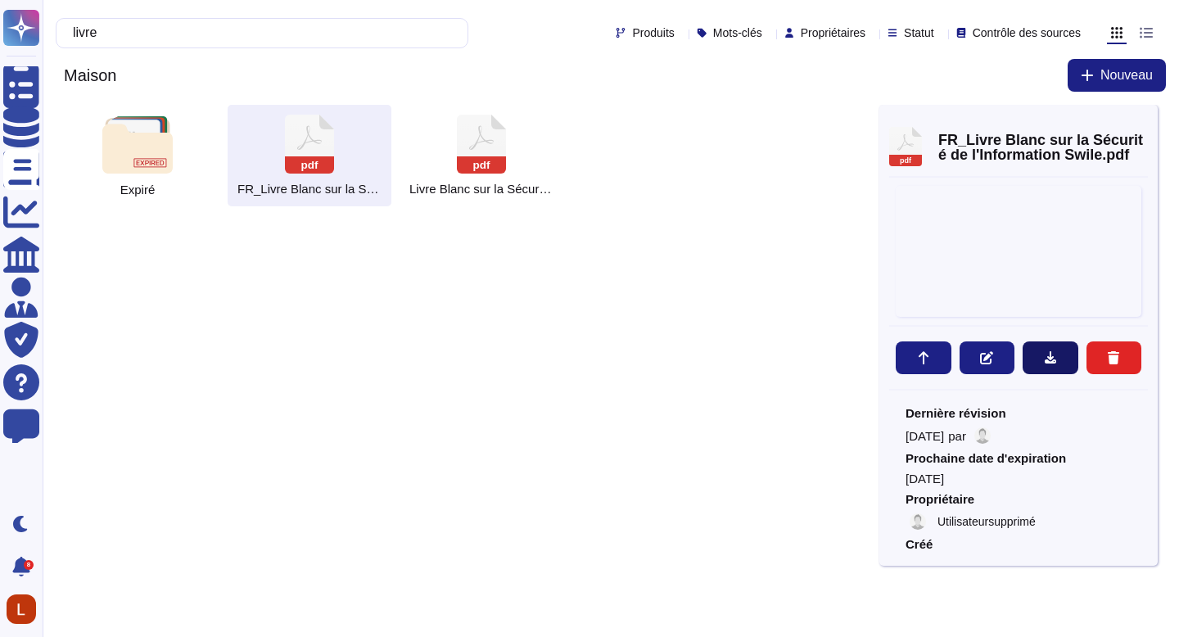
click at [1058, 356] on button at bounding box center [1051, 358] width 56 height 33
